Goal: Information Seeking & Learning: Learn about a topic

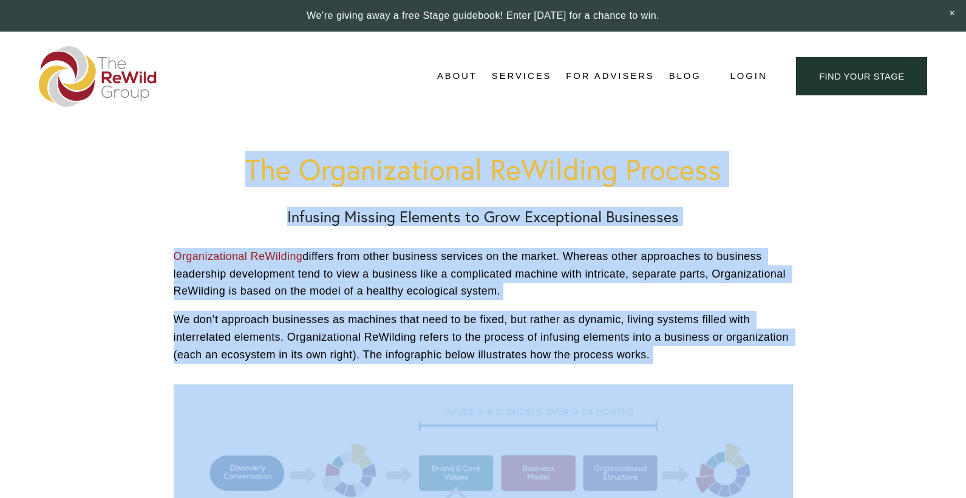
drag, startPoint x: 727, startPoint y: 291, endPoint x: 205, endPoint y: -121, distance: 664.9
copy div "The Organizational ReWilding Process Infusing Missing Elements to Grow Exceptio…"
drag, startPoint x: 861, startPoint y: 148, endPoint x: 816, endPoint y: 154, distance: 45.3
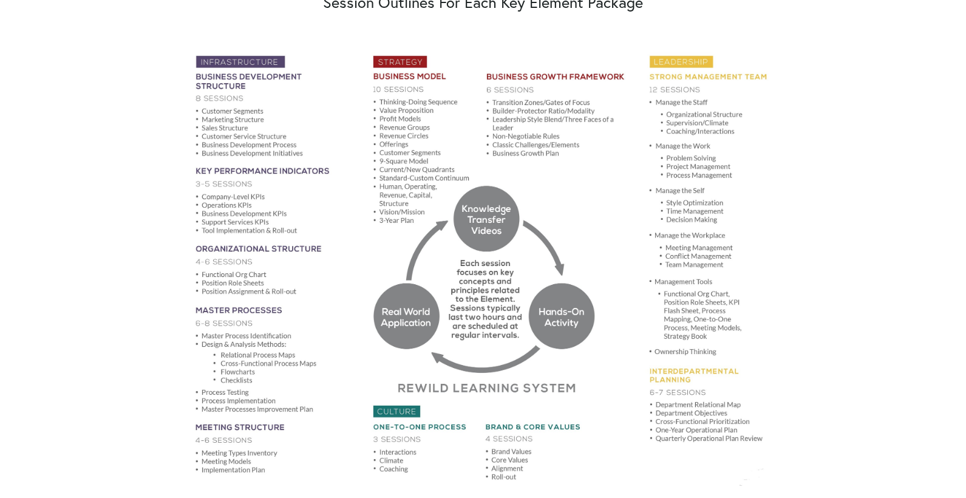
scroll to position [729, 0]
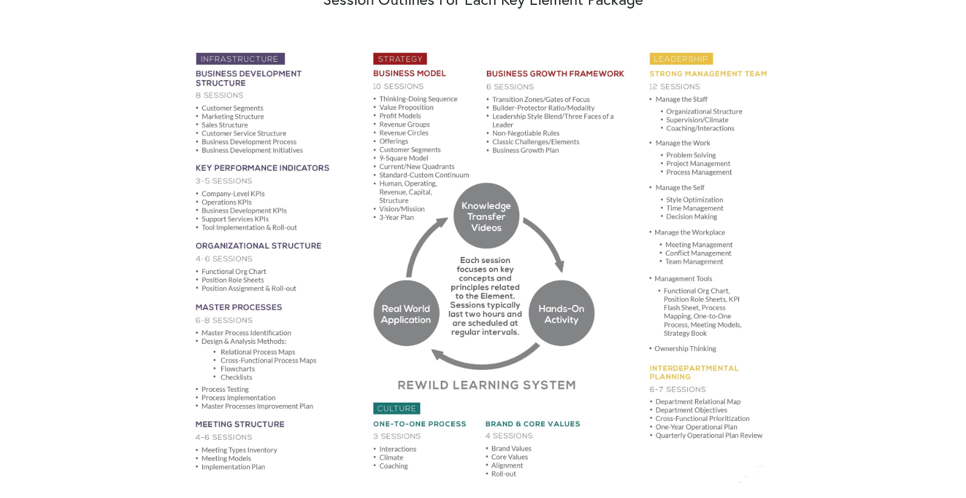
drag, startPoint x: 474, startPoint y: 255, endPoint x: 826, endPoint y: 222, distance: 353.7
click at [826, 222] on div "The Organizational ReWilding Process Infusing Missing Elements to Grow Exceptio…" at bounding box center [483, 421] width 697 height 2057
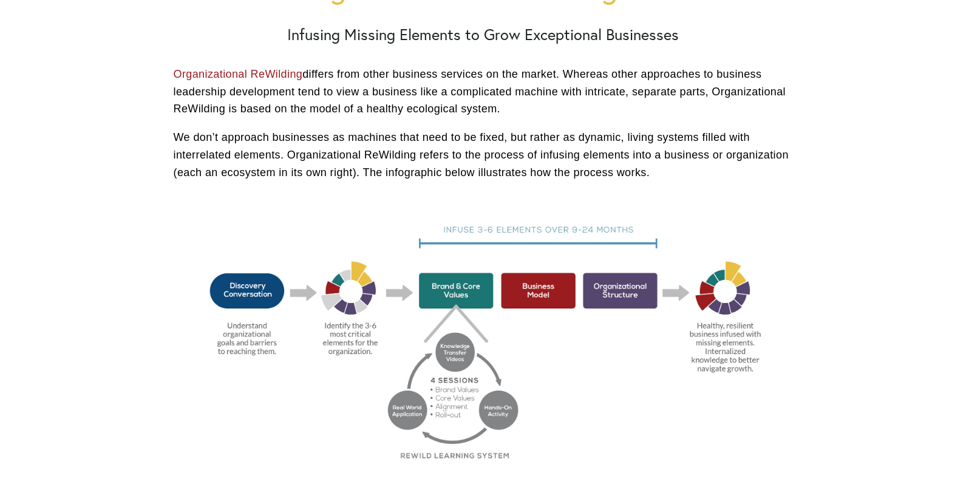
scroll to position [243, 0]
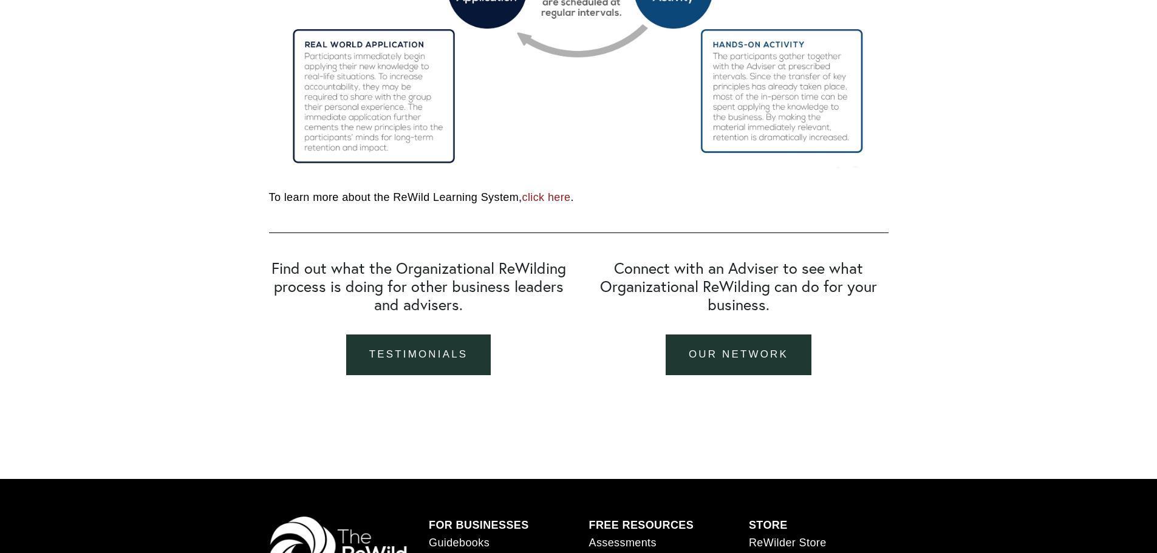
scroll to position [1761, 0]
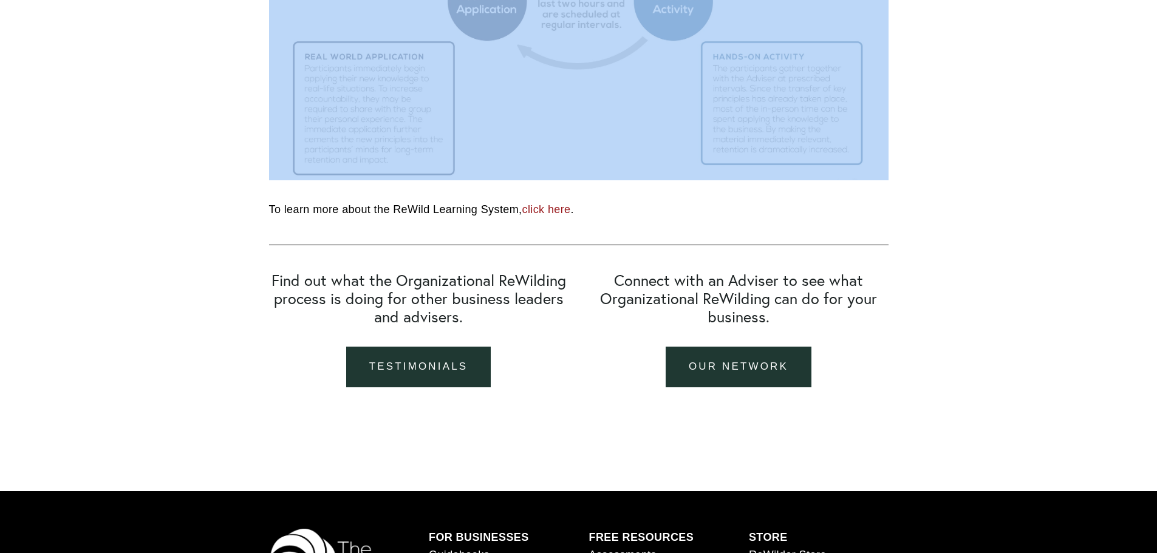
drag, startPoint x: 938, startPoint y: 411, endPoint x: 570, endPoint y: 137, distance: 458.2
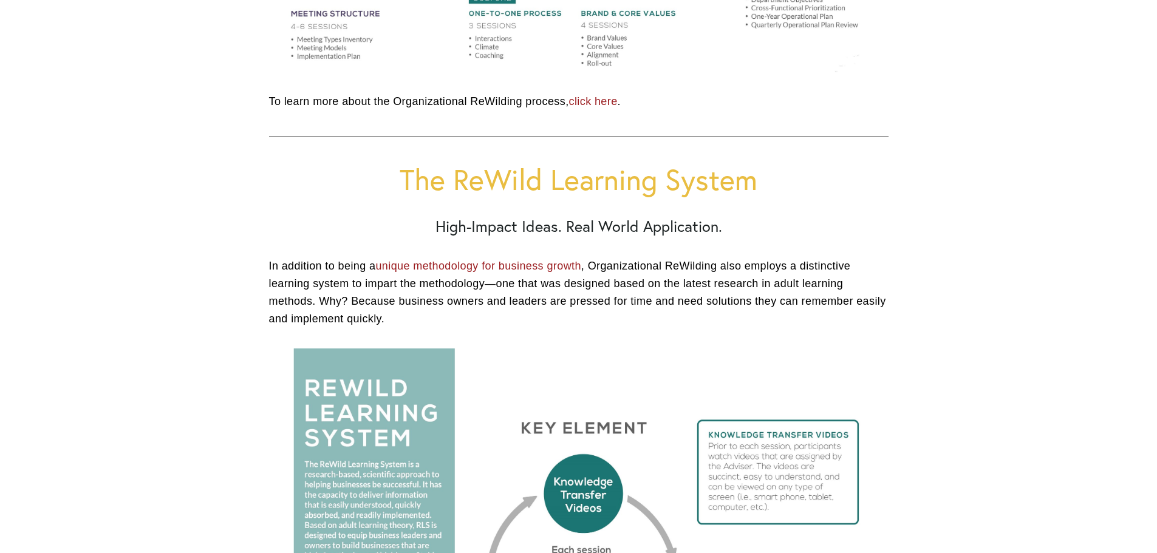
scroll to position [1154, 0]
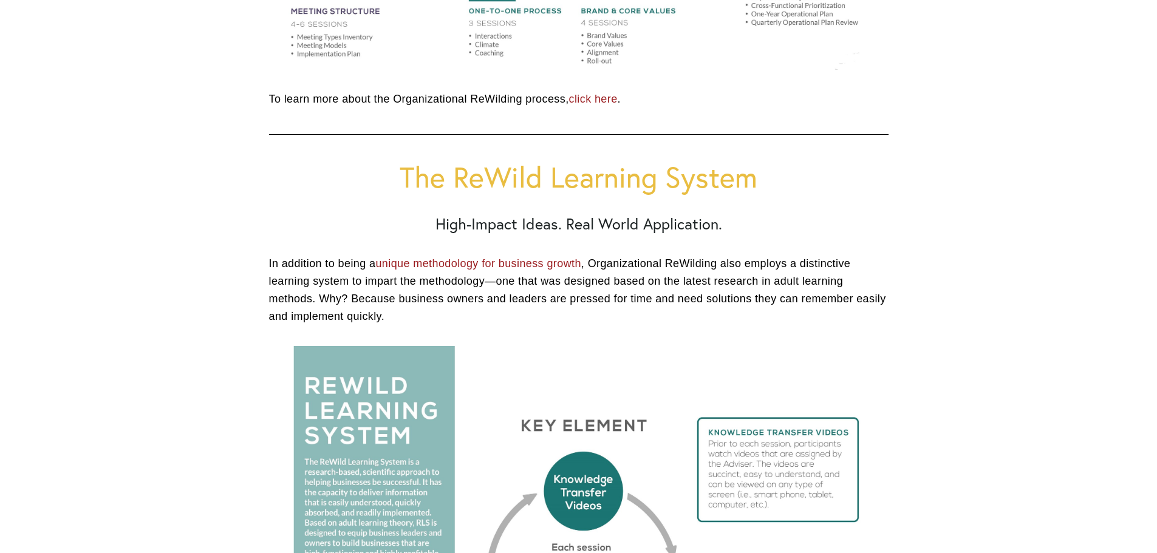
click at [520, 264] on link "unique methodology for business growth" at bounding box center [477, 263] width 205 height 12
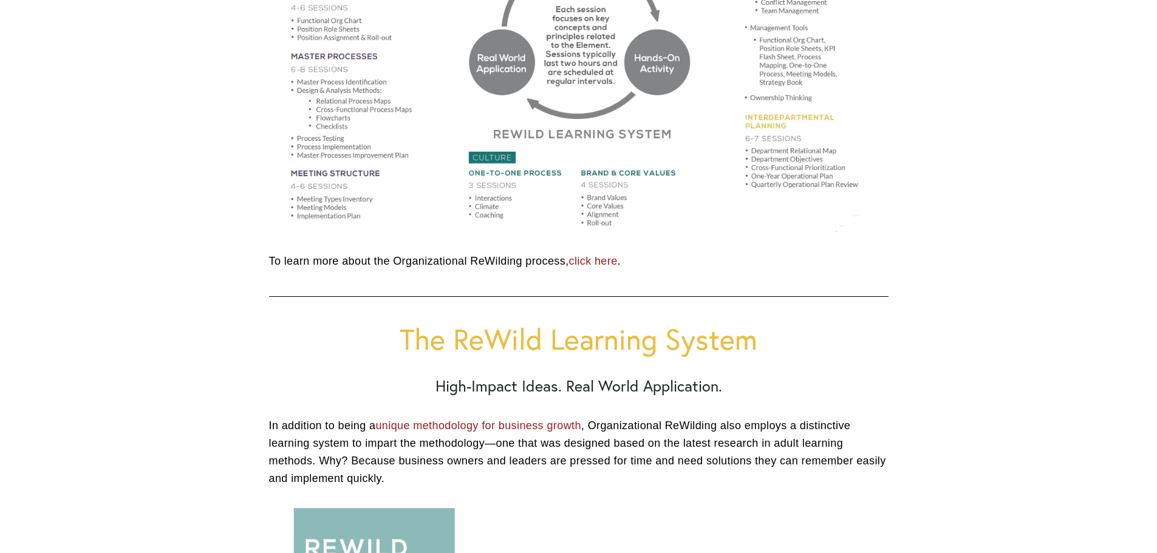
scroll to position [972, 0]
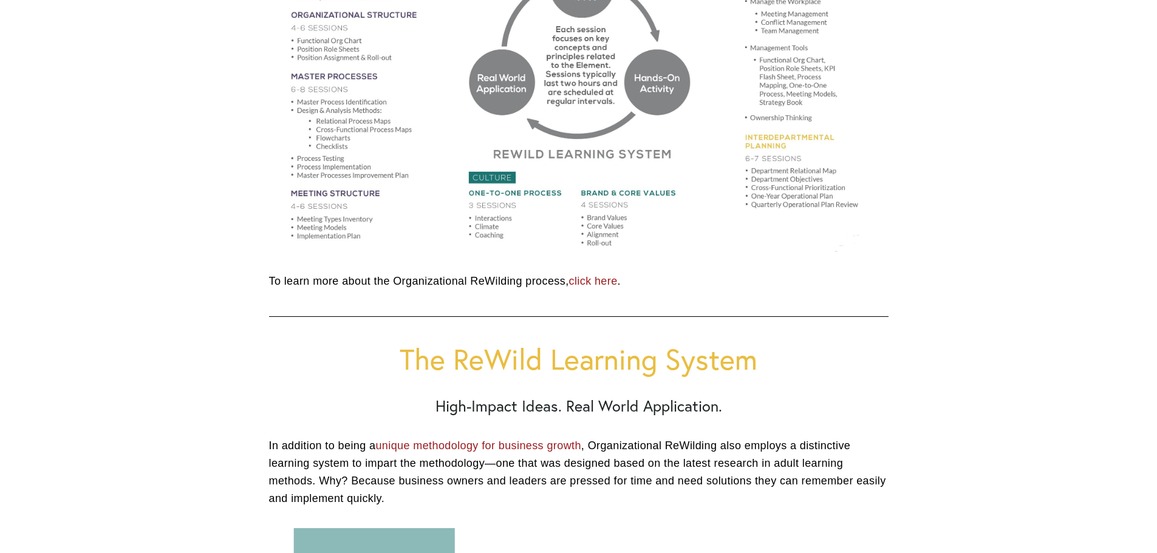
click at [608, 282] on link "click here" at bounding box center [593, 281] width 49 height 12
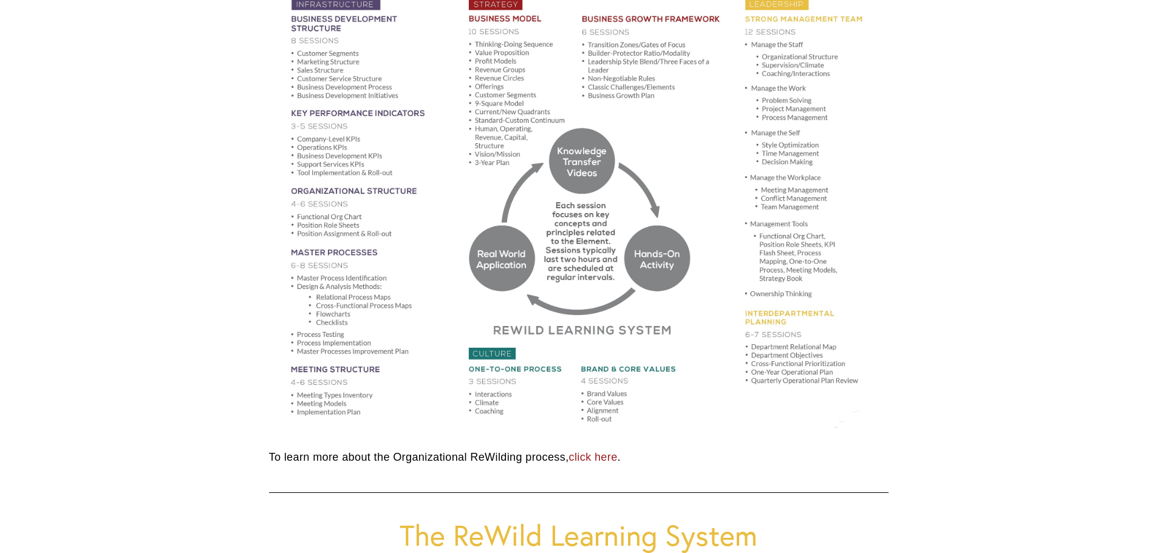
scroll to position [607, 0]
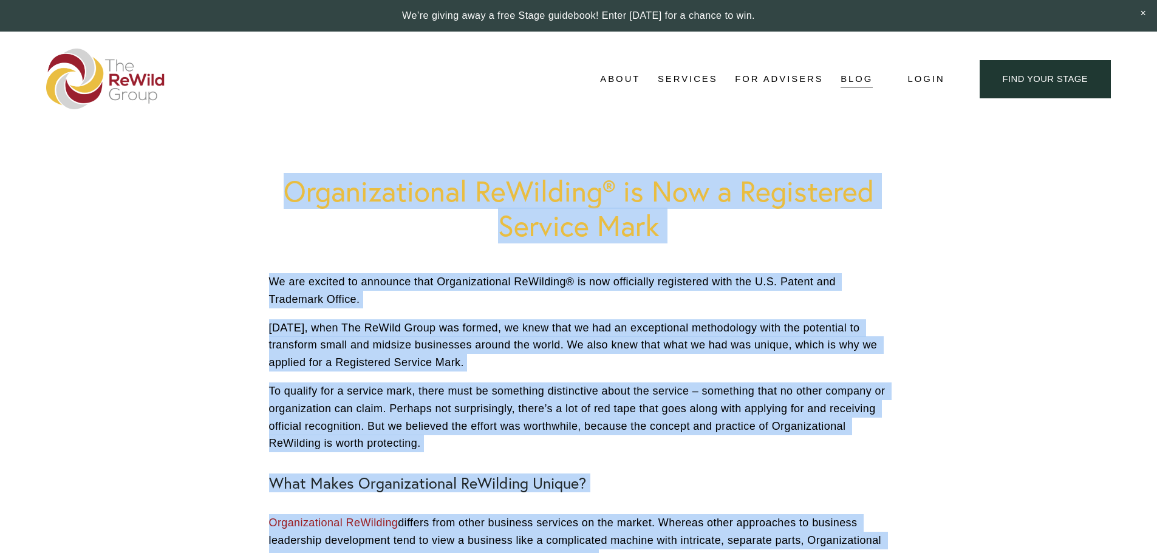
drag, startPoint x: 642, startPoint y: 305, endPoint x: 227, endPoint y: 170, distance: 436.7
copy div "Loremipsumdolo SiTametco® ad Eli s Doeiusmodt Incidid Utla Etd 57 Magnaal En Ad…"
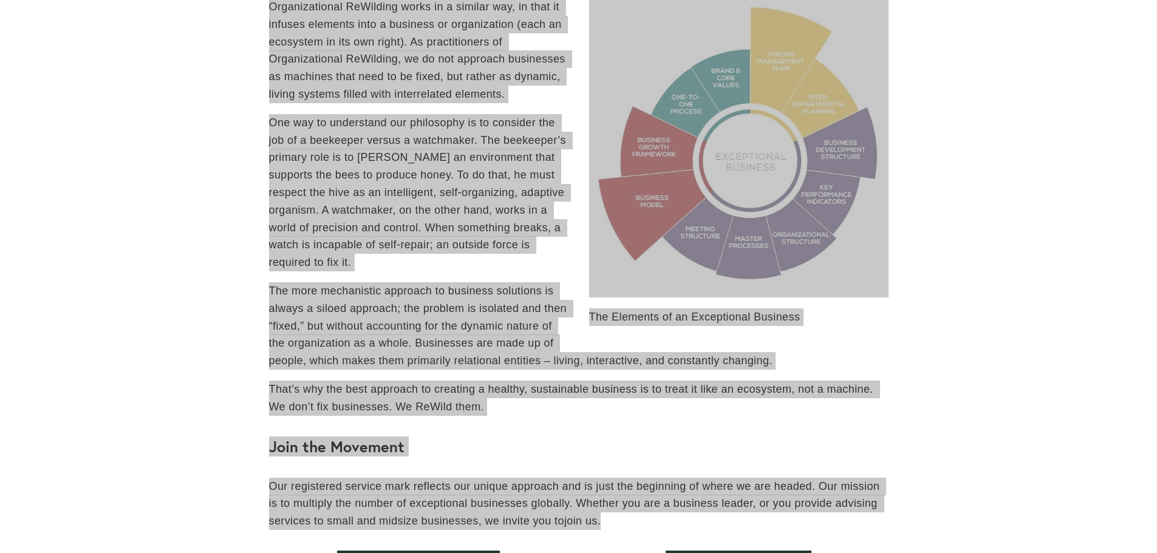
scroll to position [1215, 0]
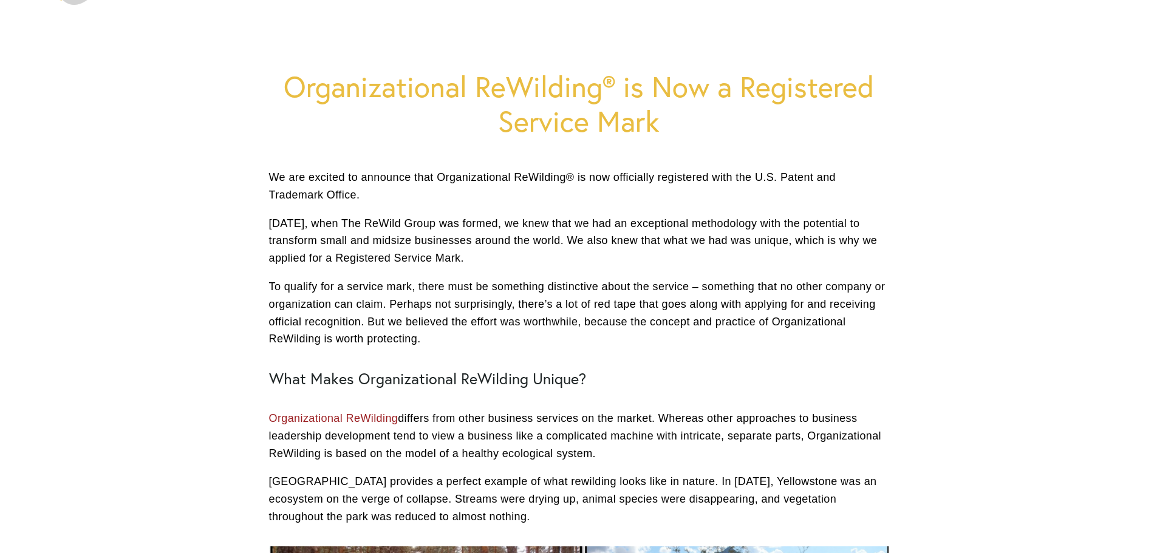
scroll to position [0, 0]
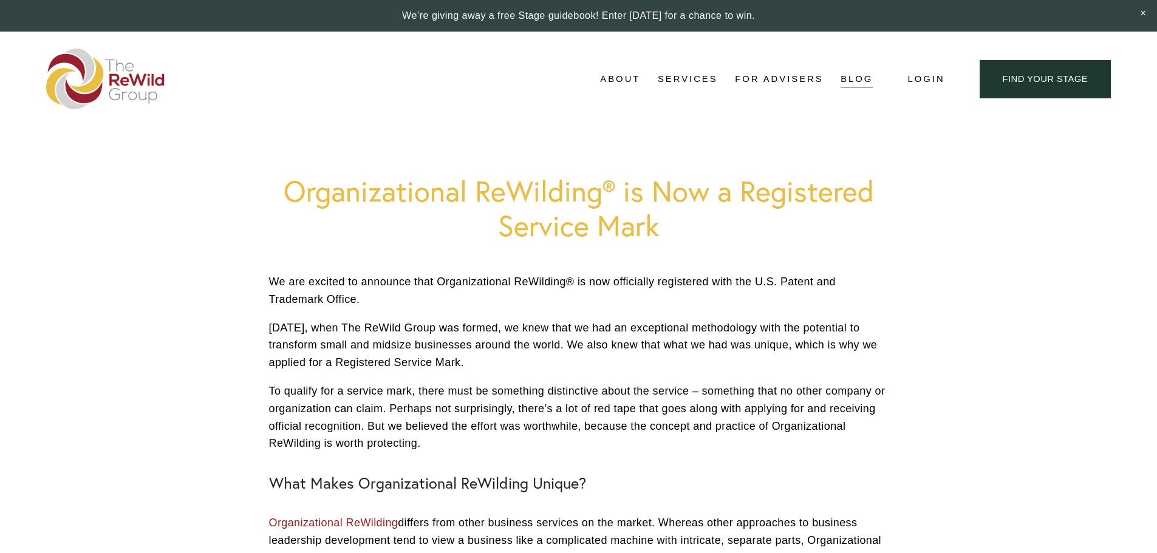
click at [1037, 77] on link "find your stage" at bounding box center [1045, 79] width 131 height 38
click at [330, 115] on div "Skip to Content About About Us" at bounding box center [578, 79] width 1157 height 95
